Goal: Task Accomplishment & Management: Manage account settings

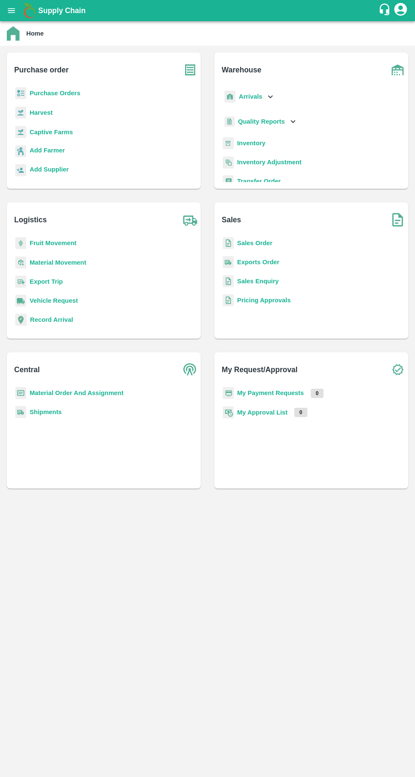
click at [62, 93] on b "Purchase Orders" at bounding box center [55, 93] width 51 height 7
